Goal: Transaction & Acquisition: Purchase product/service

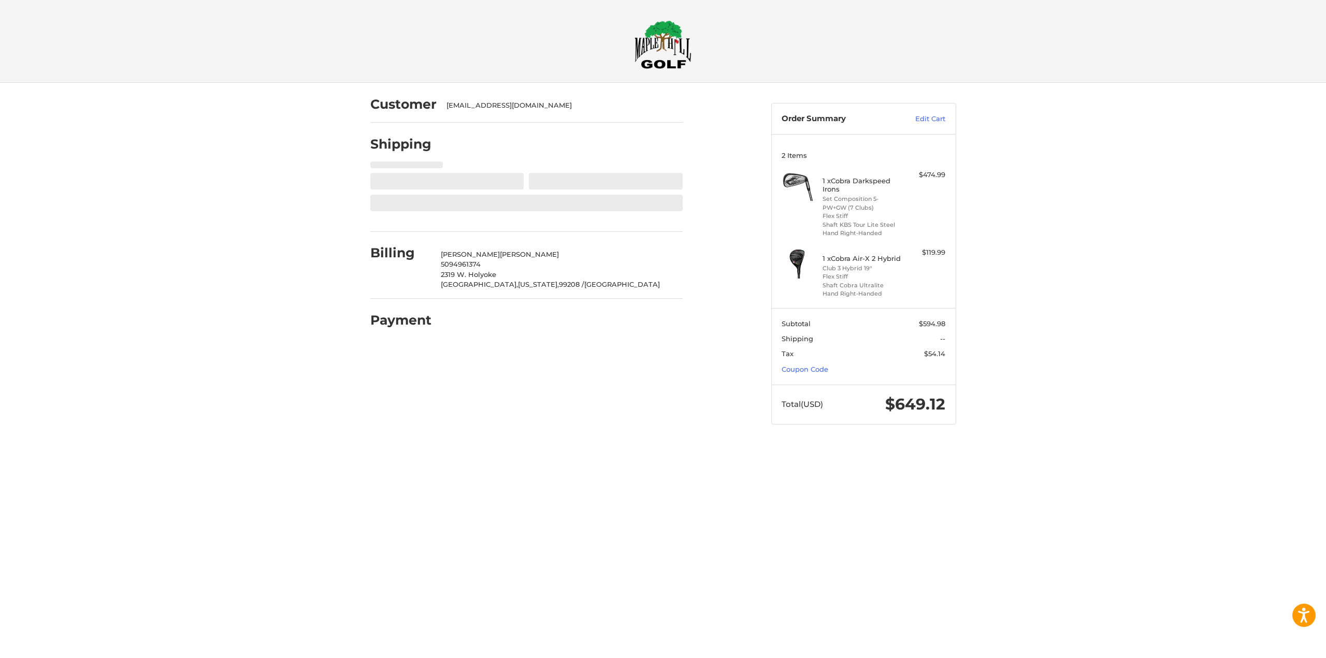
select select "**"
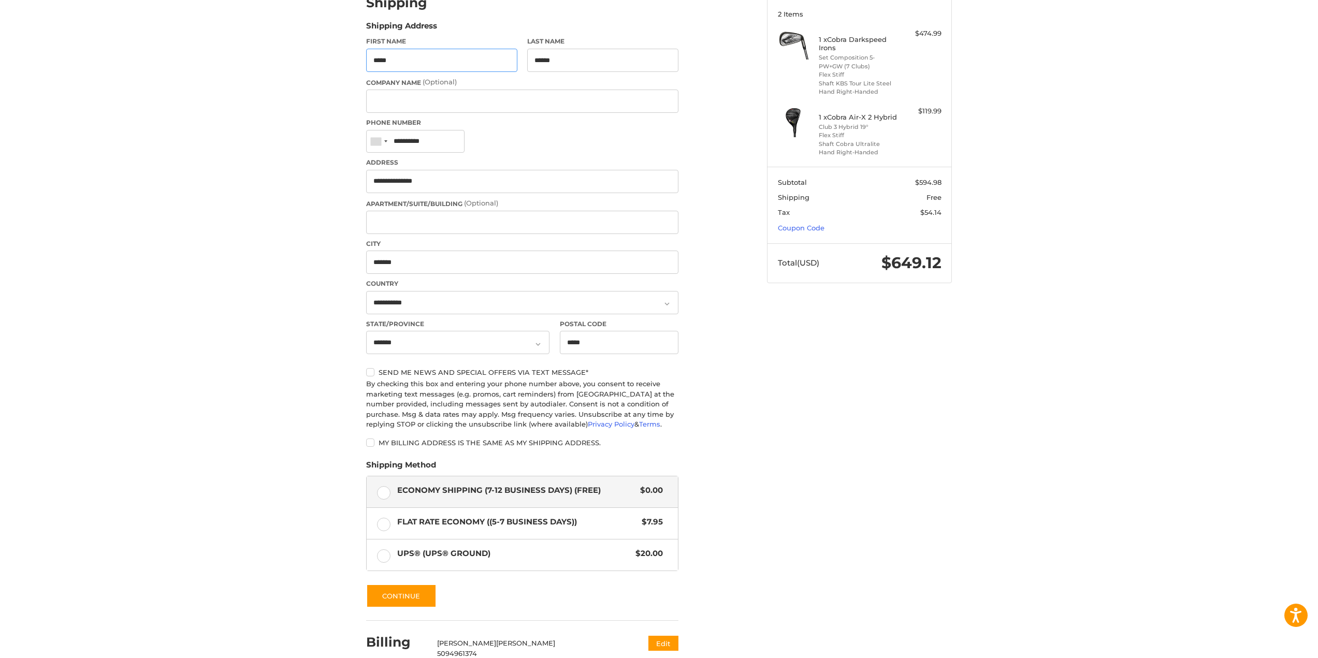
scroll to position [207, 0]
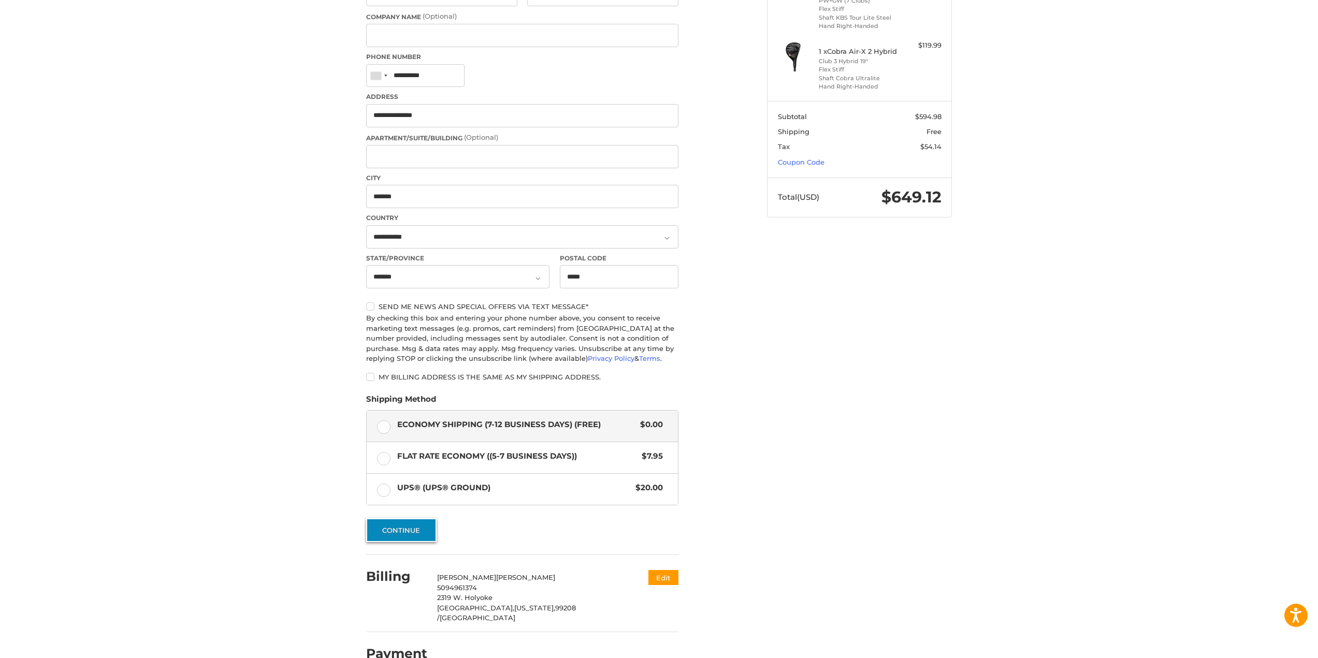
click at [376, 529] on button "Continue" at bounding box center [401, 530] width 70 height 24
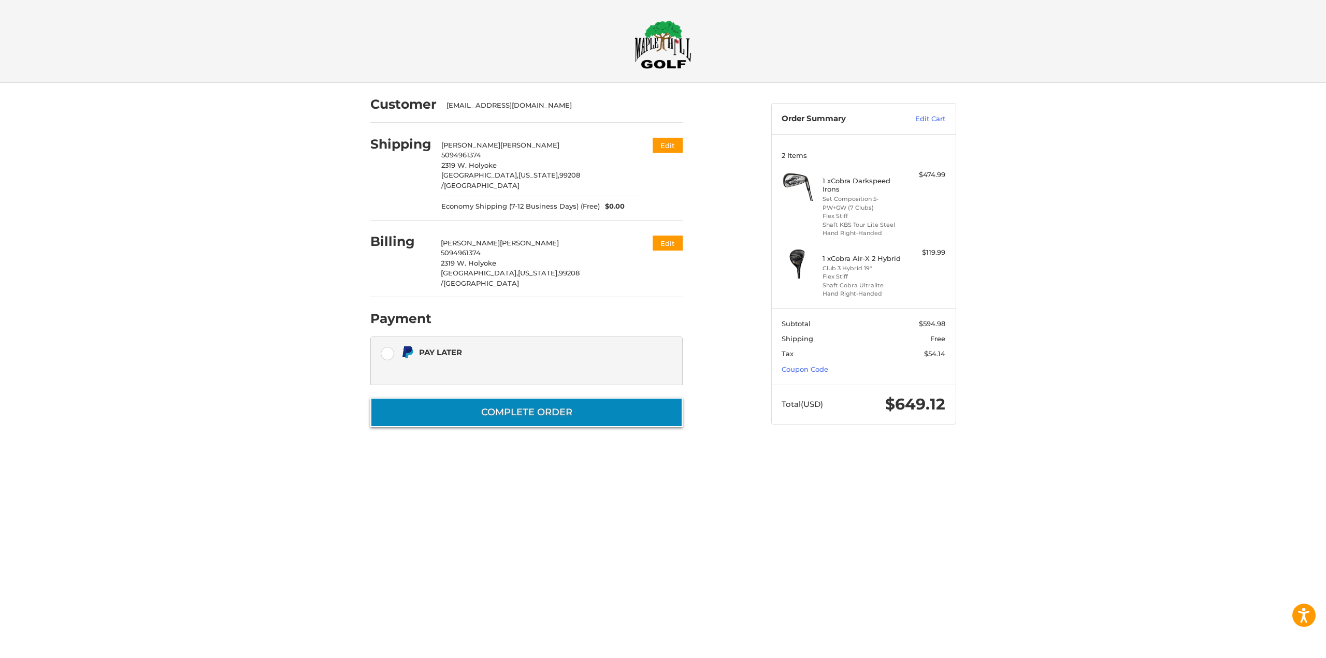
click at [485, 398] on button "Complete order" at bounding box center [526, 413] width 312 height 30
